Goal: Check status: Check status

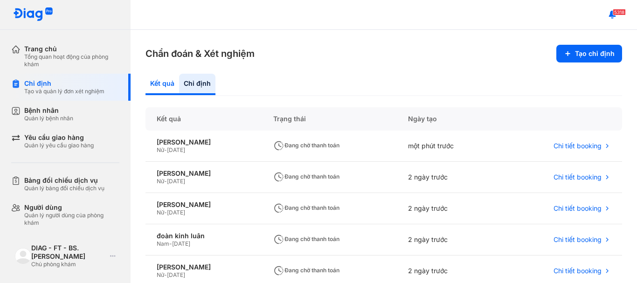
click at [179, 82] on div "Kết quả" at bounding box center [197, 84] width 36 height 21
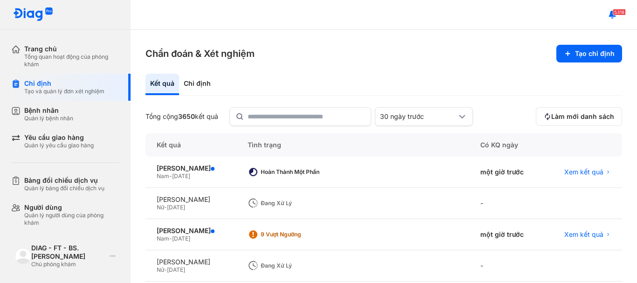
click at [185, 267] on span "[DATE]" at bounding box center [176, 269] width 18 height 7
click at [178, 272] on span "[DATE]" at bounding box center [176, 269] width 18 height 7
click at [187, 257] on div "[PERSON_NAME] Nữ - [DATE]" at bounding box center [190, 265] width 91 height 31
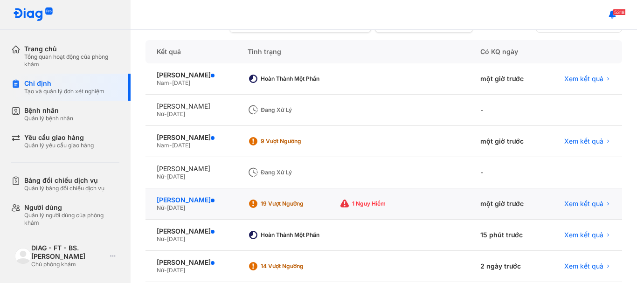
click at [174, 199] on div "[PERSON_NAME]" at bounding box center [191, 200] width 68 height 8
